Goal: Book appointment/travel/reservation

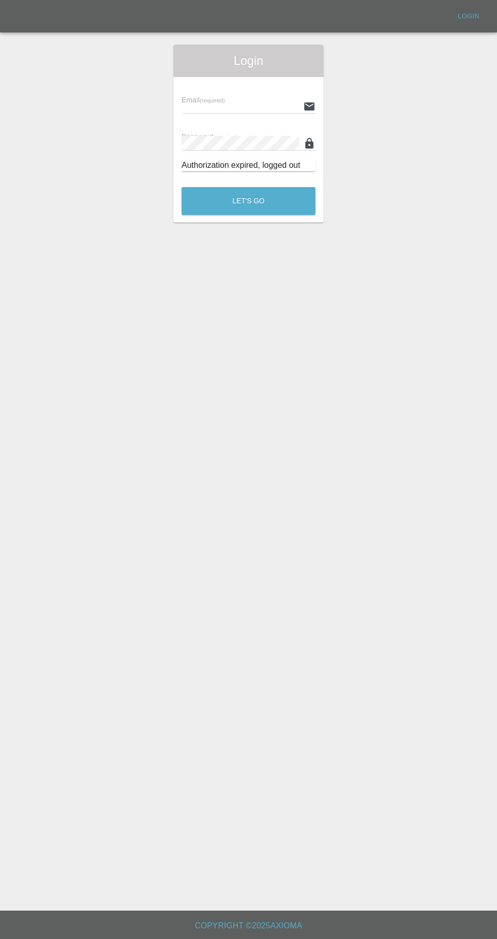
click at [268, 104] on input "text" at bounding box center [241, 106] width 118 height 15
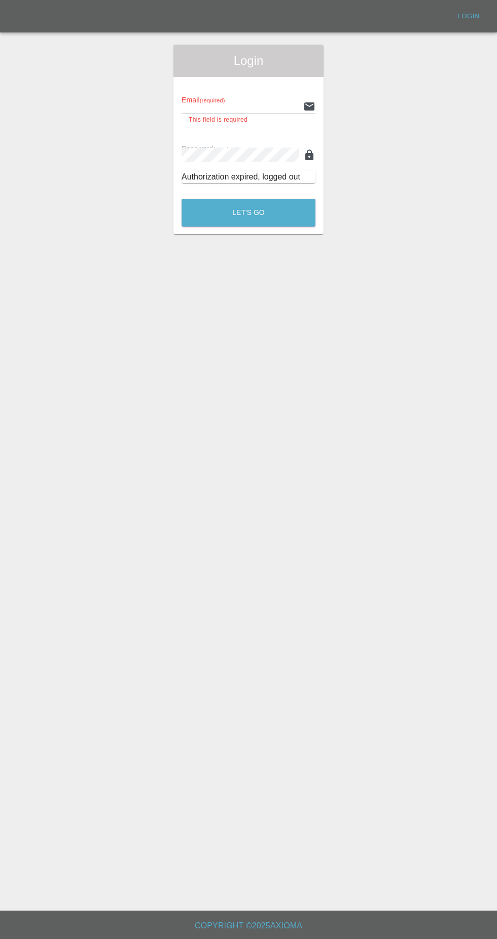
type input "[EMAIL_ADDRESS][DOMAIN_NAME]"
click at [182, 199] on button "Let's Go" at bounding box center [249, 213] width 134 height 28
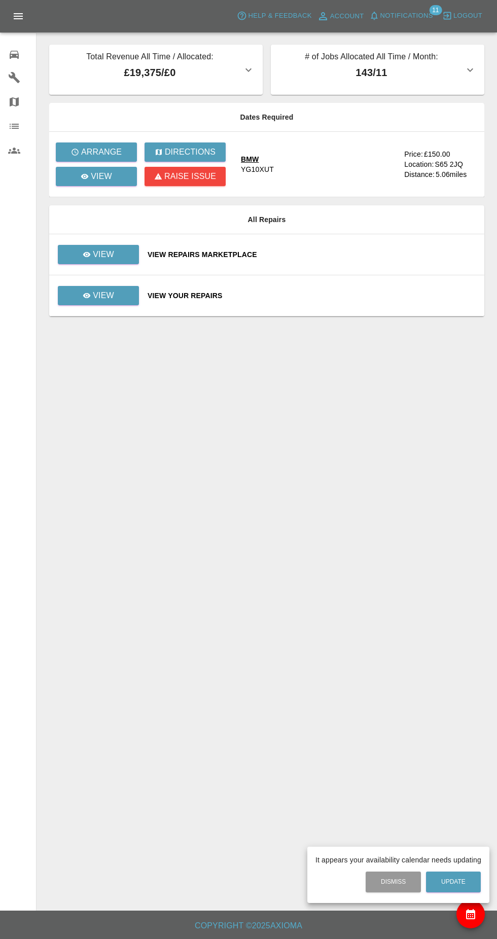
click at [117, 191] on div at bounding box center [248, 469] width 497 height 939
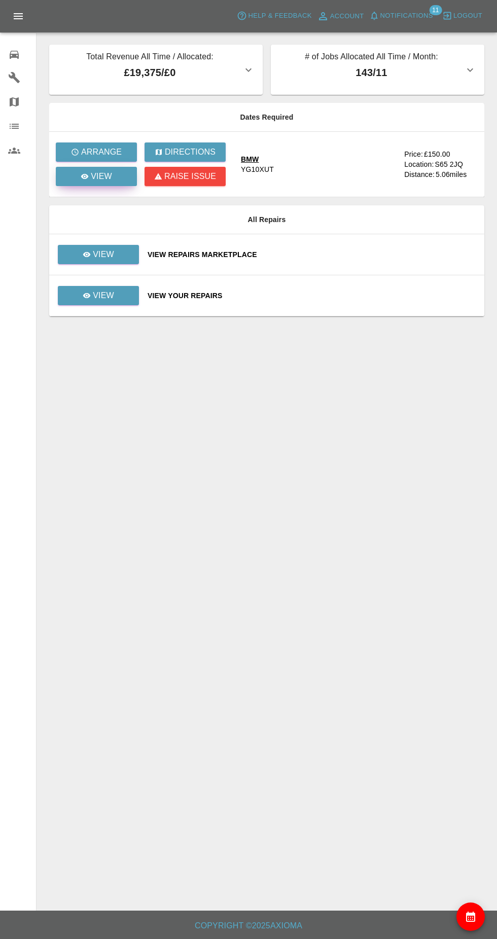
click at [122, 172] on link "View" at bounding box center [96, 176] width 81 height 19
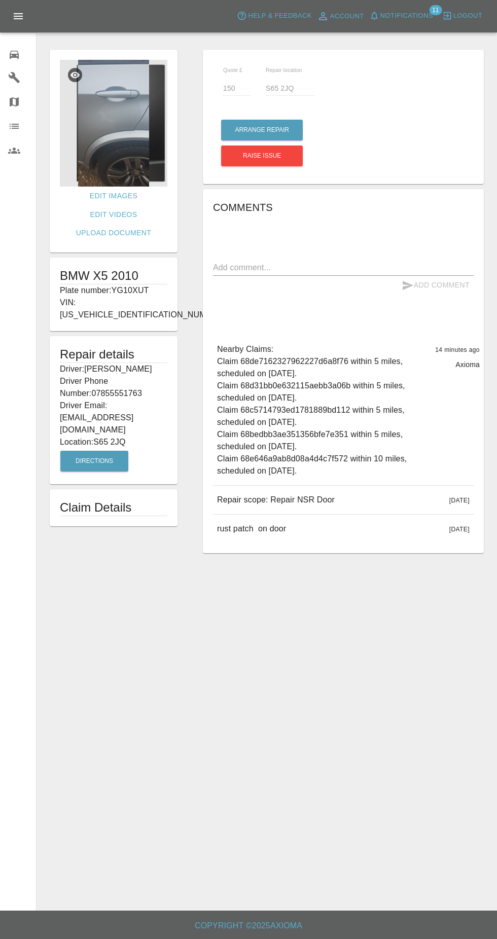
click at [120, 142] on img at bounding box center [114, 123] width 108 height 127
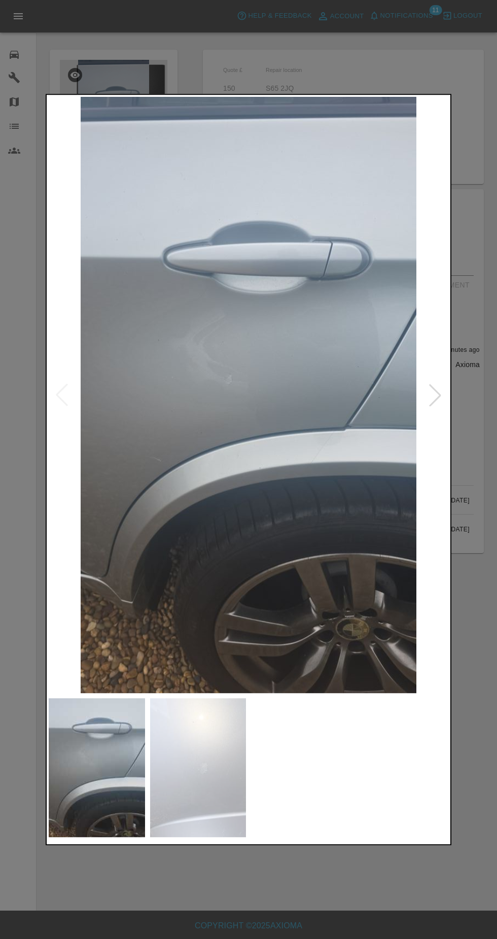
click at [203, 766] on img at bounding box center [198, 767] width 96 height 139
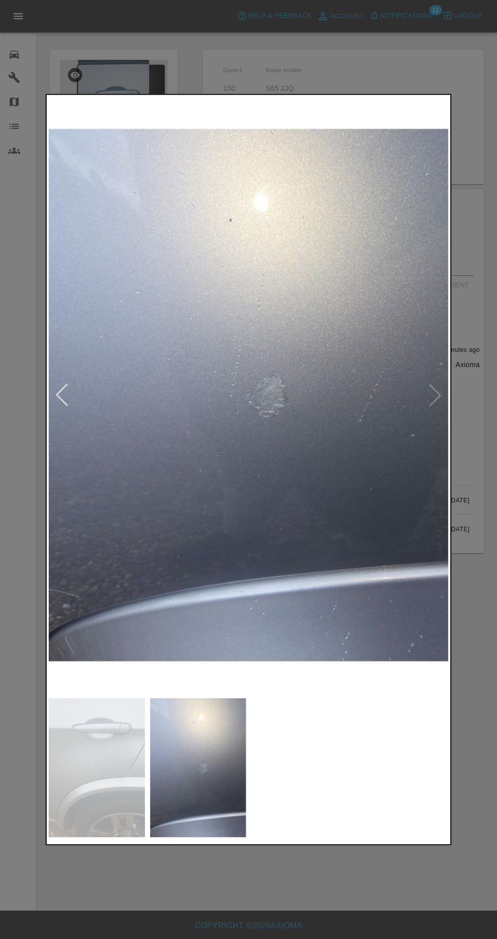
click at [105, 785] on img at bounding box center [97, 767] width 96 height 139
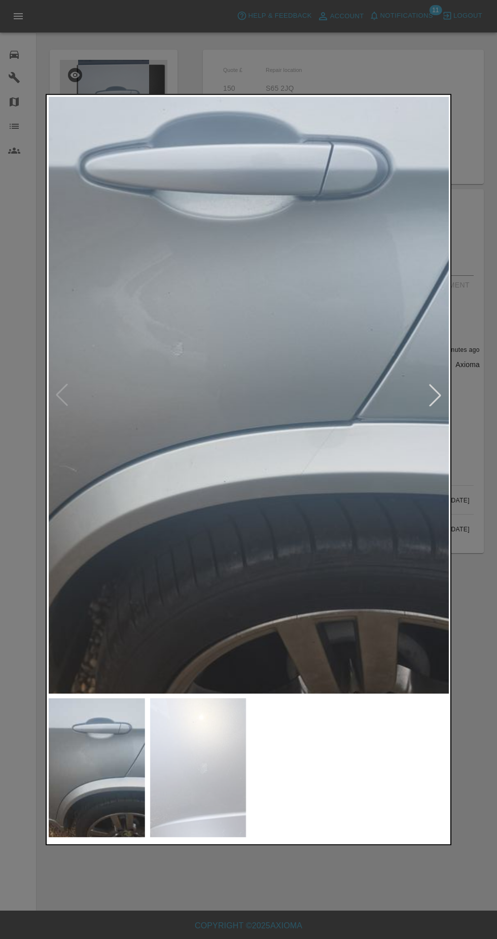
click at [401, 63] on div at bounding box center [248, 469] width 497 height 939
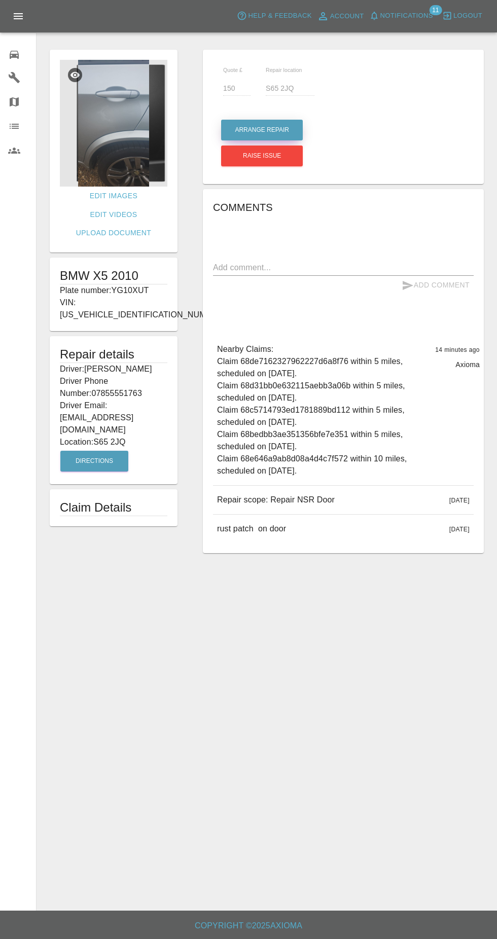
click at [278, 130] on button "Arrange Repair" at bounding box center [262, 130] width 82 height 21
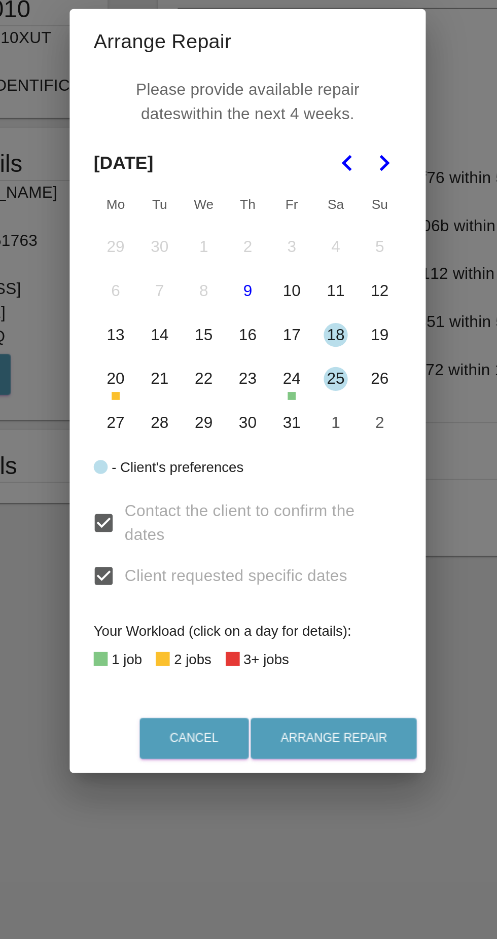
click at [207, 470] on button "21" at bounding box center [203, 463] width 21 height 21
click at [228, 469] on button "22" at bounding box center [226, 463] width 21 height 21
click at [252, 467] on button "23" at bounding box center [248, 463] width 21 height 21
click at [188, 490] on button "27" at bounding box center [181, 485] width 21 height 21
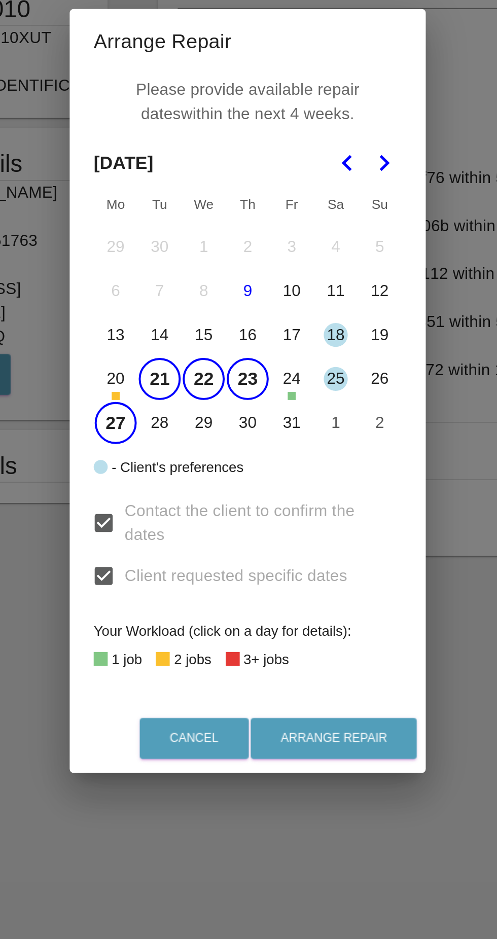
click at [204, 491] on button "28" at bounding box center [203, 485] width 21 height 21
click at [222, 491] on button "29" at bounding box center [226, 485] width 21 height 21
click at [249, 493] on button "30" at bounding box center [248, 485] width 21 height 21
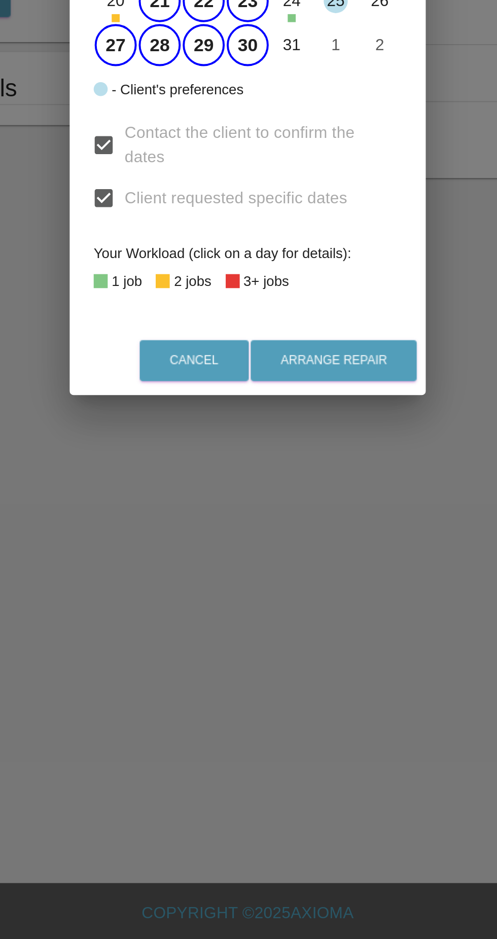
scroll to position [65, 0]
click at [271, 494] on button "31" at bounding box center [270, 485] width 21 height 21
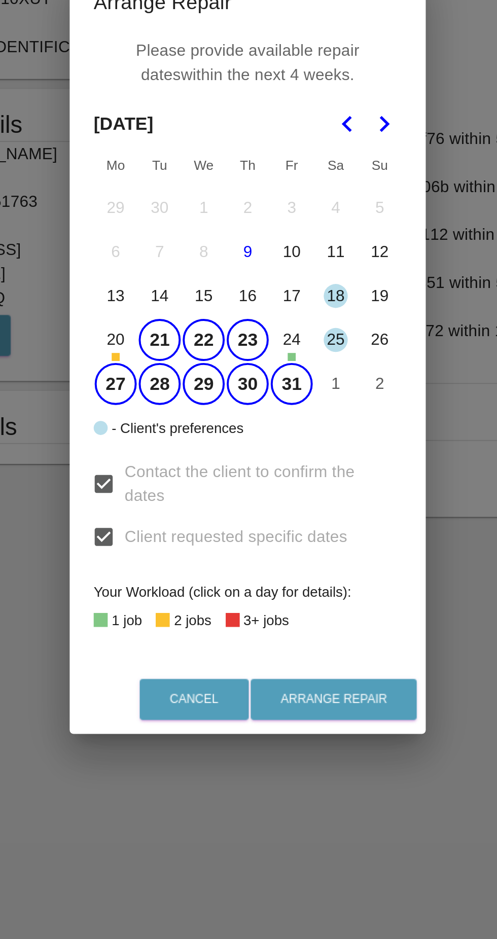
click at [318, 354] on icon "Go to the Next Month" at bounding box center [317, 354] width 12 height 12
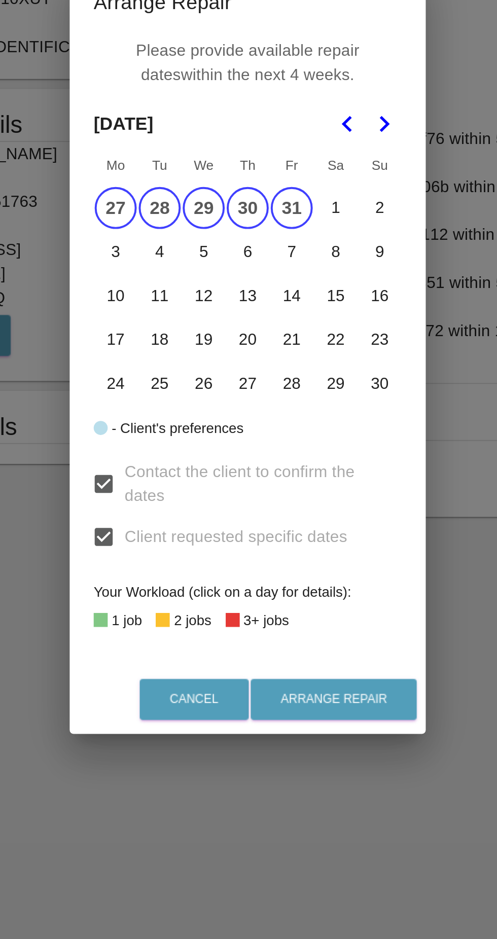
click at [189, 424] on button "3" at bounding box center [181, 418] width 21 height 21
click at [206, 420] on button "4" at bounding box center [203, 418] width 21 height 21
click at [232, 418] on button "5" at bounding box center [226, 418] width 21 height 21
click at [243, 424] on button "6" at bounding box center [248, 418] width 21 height 21
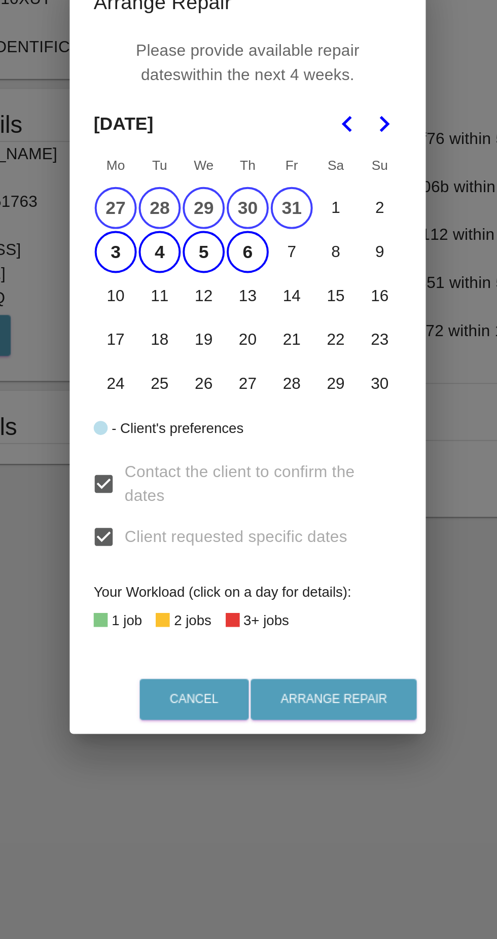
click at [256, 423] on button "6" at bounding box center [248, 418] width 21 height 21
click at [274, 422] on button "7" at bounding box center [270, 418] width 21 height 21
click at [247, 425] on button "6" at bounding box center [248, 418] width 21 height 21
click at [289, 653] on button "Arrange Repair" at bounding box center [292, 645] width 84 height 21
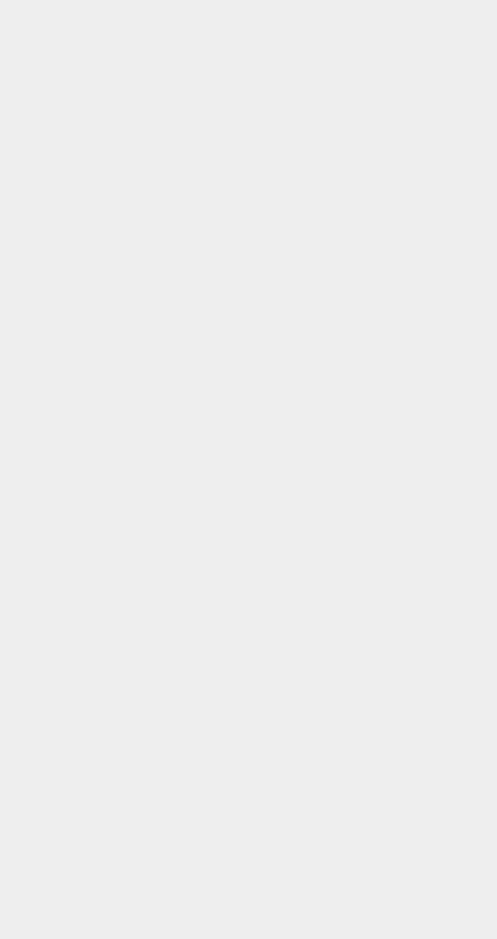
scroll to position [89, 0]
